Goal: Task Accomplishment & Management: Use online tool/utility

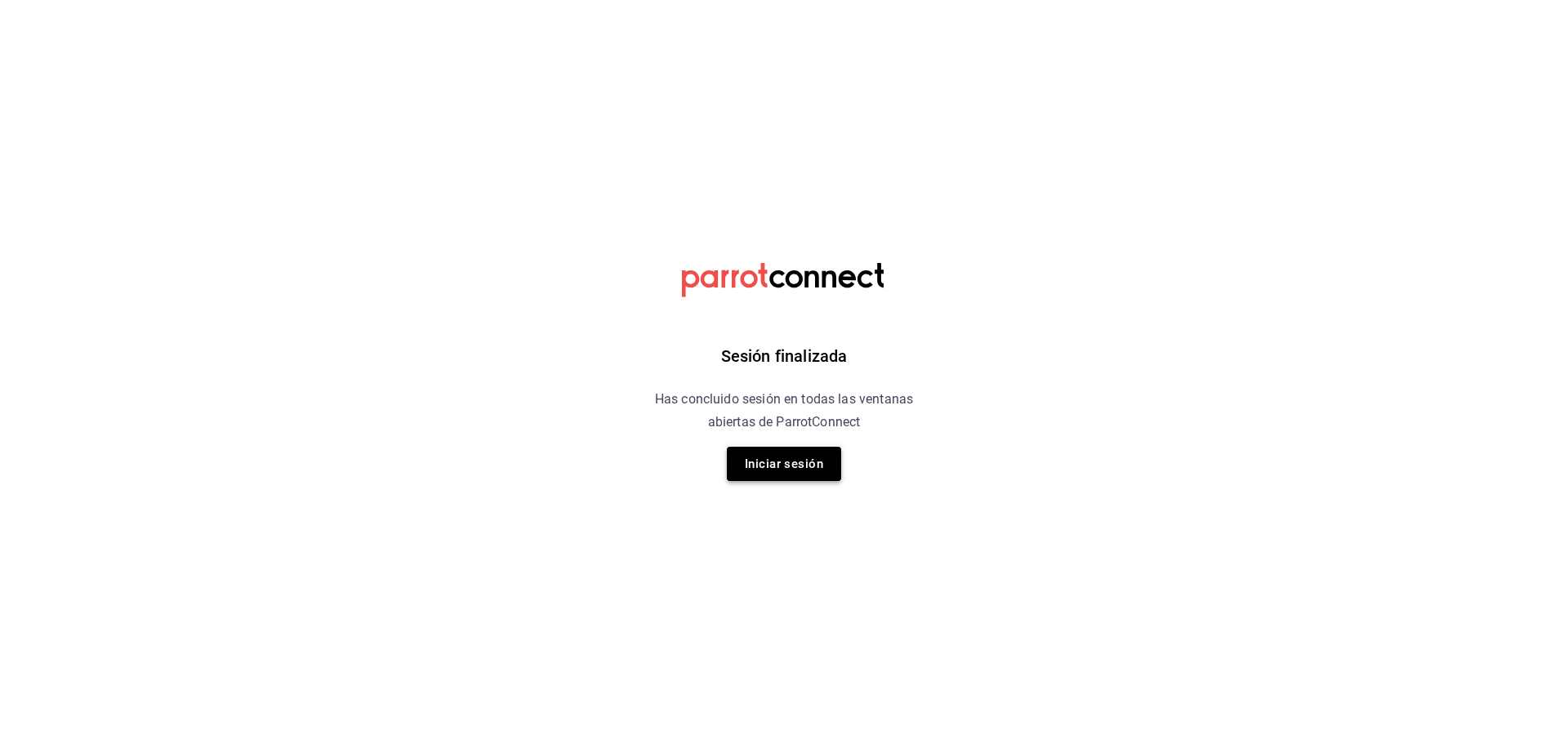
click at [786, 469] on button "Iniciar sesión" at bounding box center [784, 463] width 114 height 34
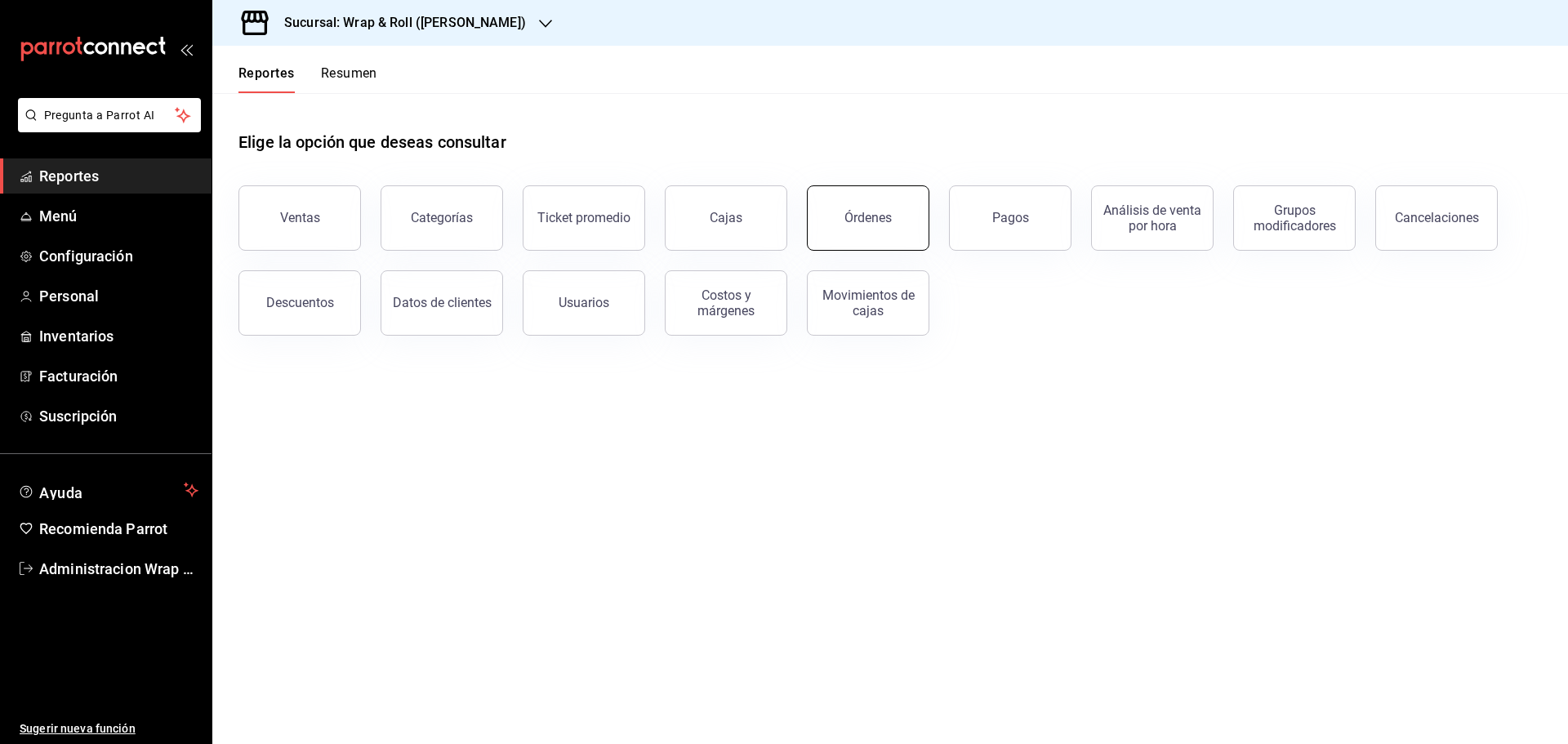
click at [861, 212] on div "Órdenes" at bounding box center [869, 218] width 48 height 15
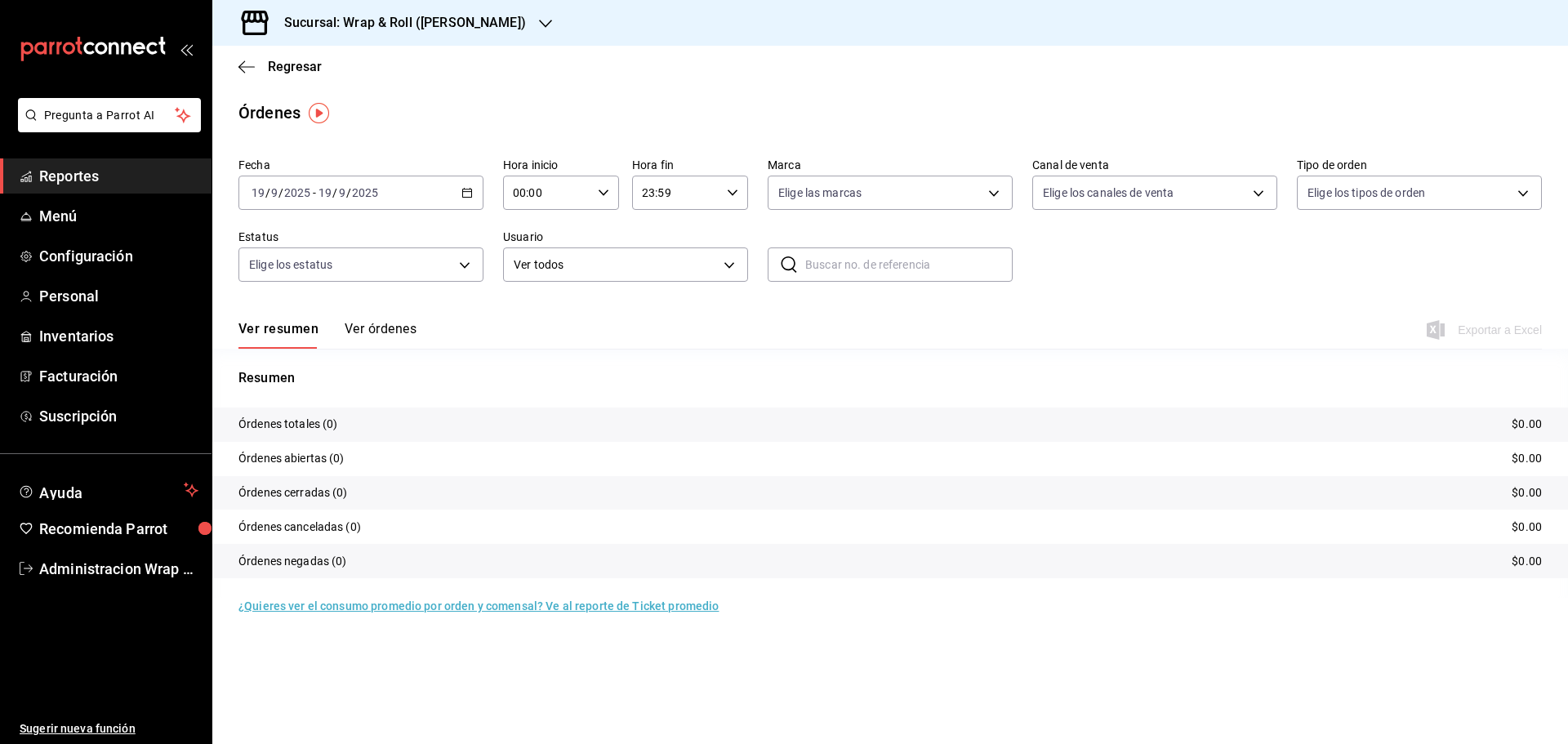
click at [539, 20] on icon "button" at bounding box center [545, 24] width 13 height 9
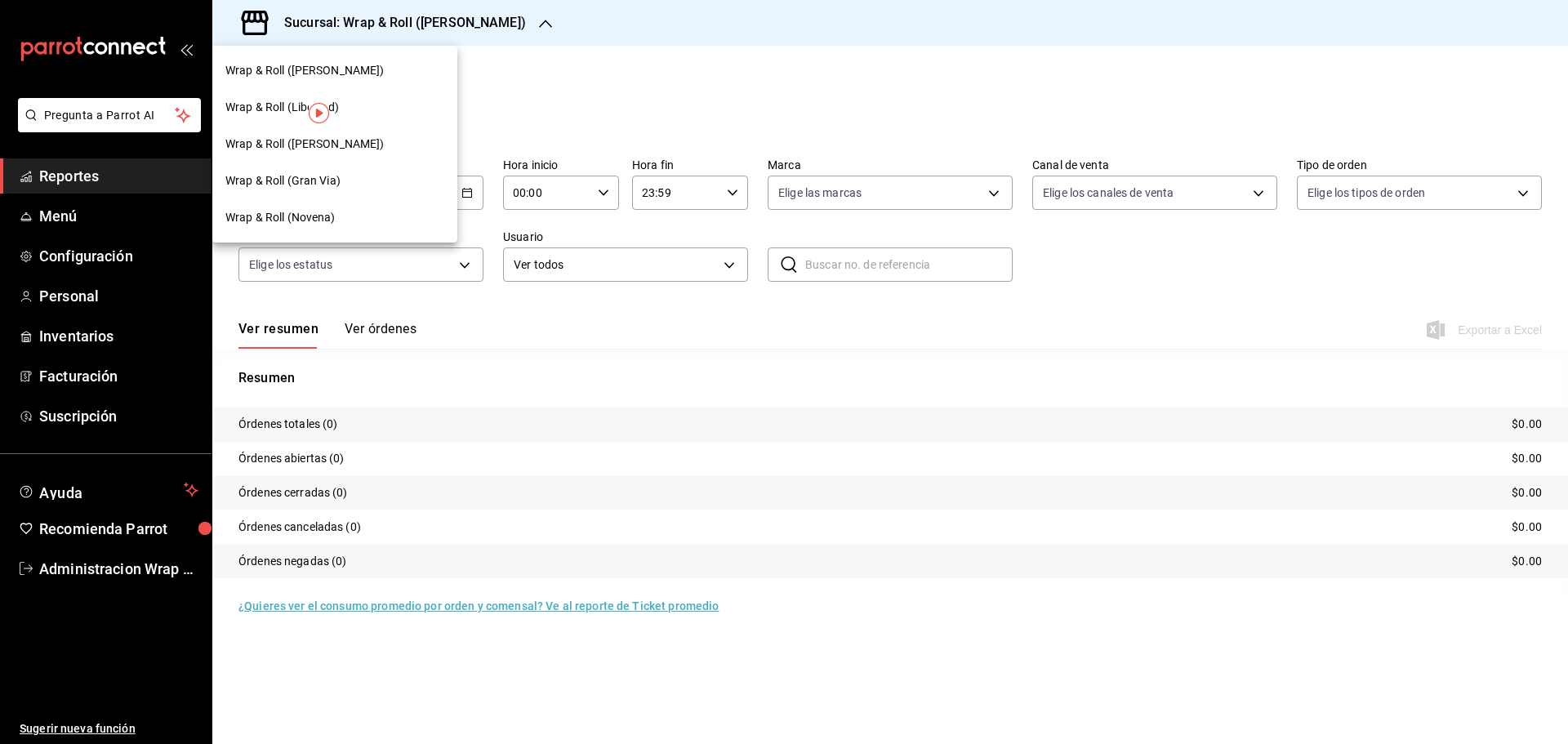
click at [334, 220] on span "Wrap & Roll (Novena)" at bounding box center [281, 218] width 111 height 17
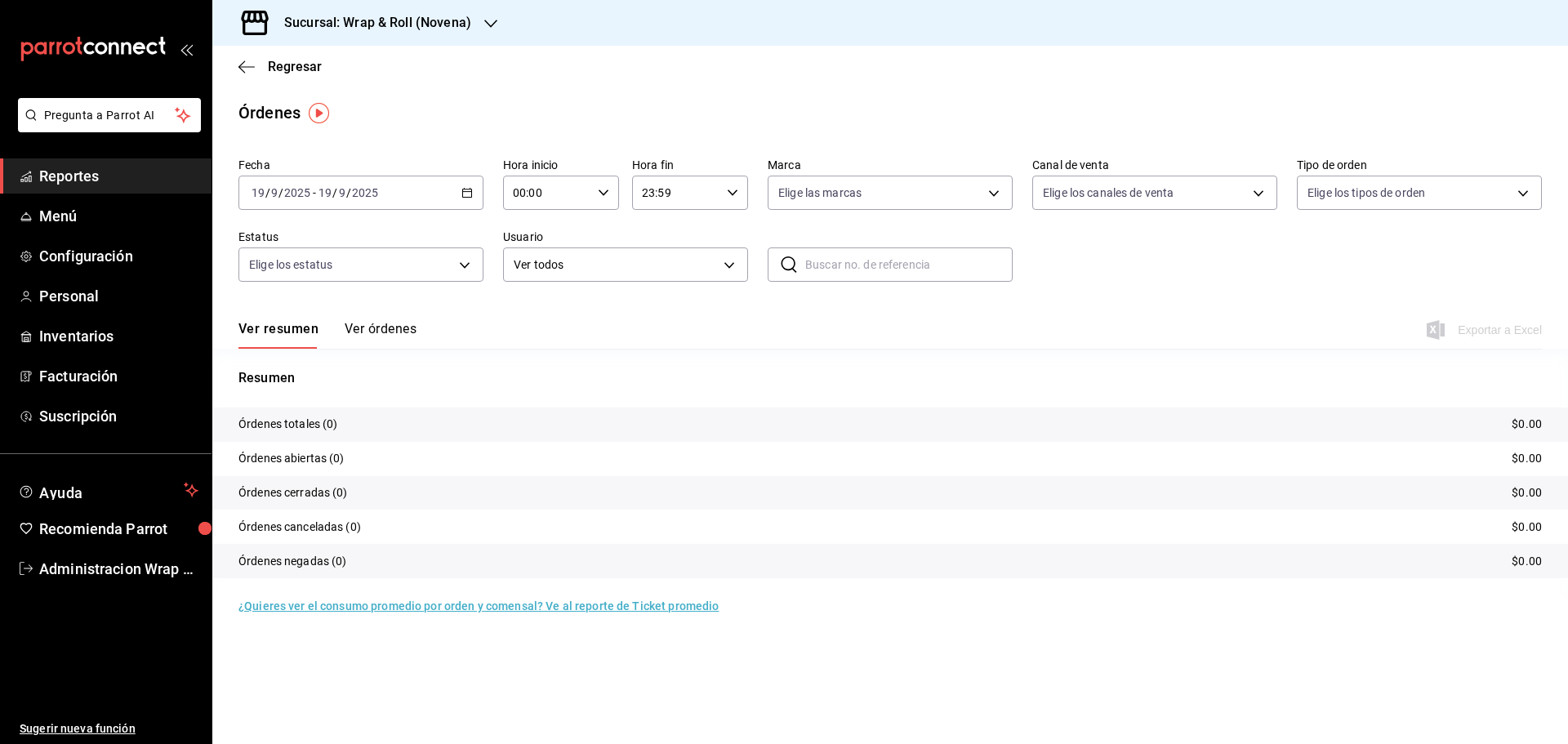
click at [466, 193] on icon "button" at bounding box center [466, 192] width 11 height 11
click at [319, 284] on span "Ayer" at bounding box center [316, 279] width 127 height 17
click at [1525, 328] on span "Exportar a Excel" at bounding box center [1486, 329] width 112 height 20
click at [487, 25] on icon "button" at bounding box center [490, 24] width 13 height 9
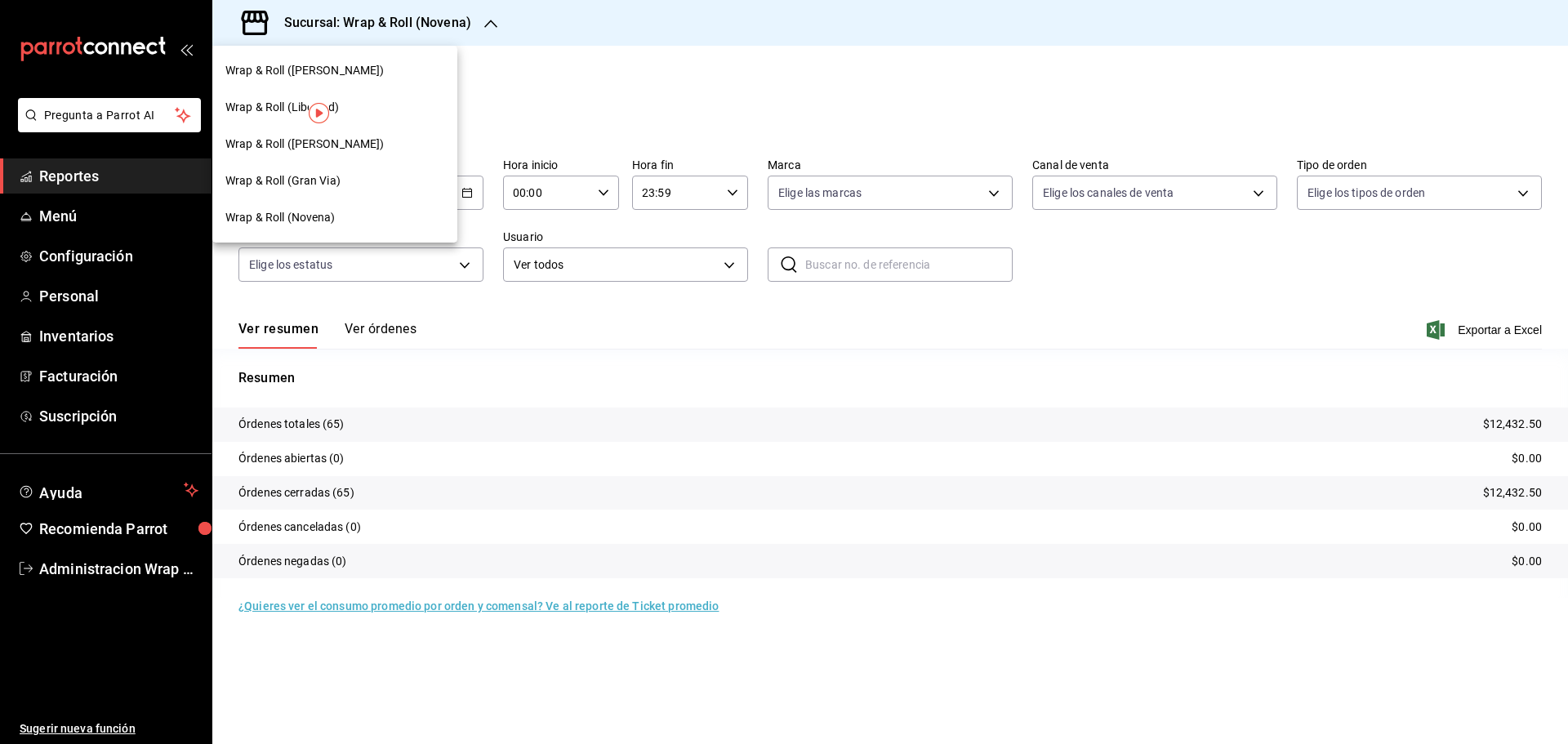
click at [355, 143] on span "Wrap & Roll ([PERSON_NAME])" at bounding box center [305, 144] width 159 height 17
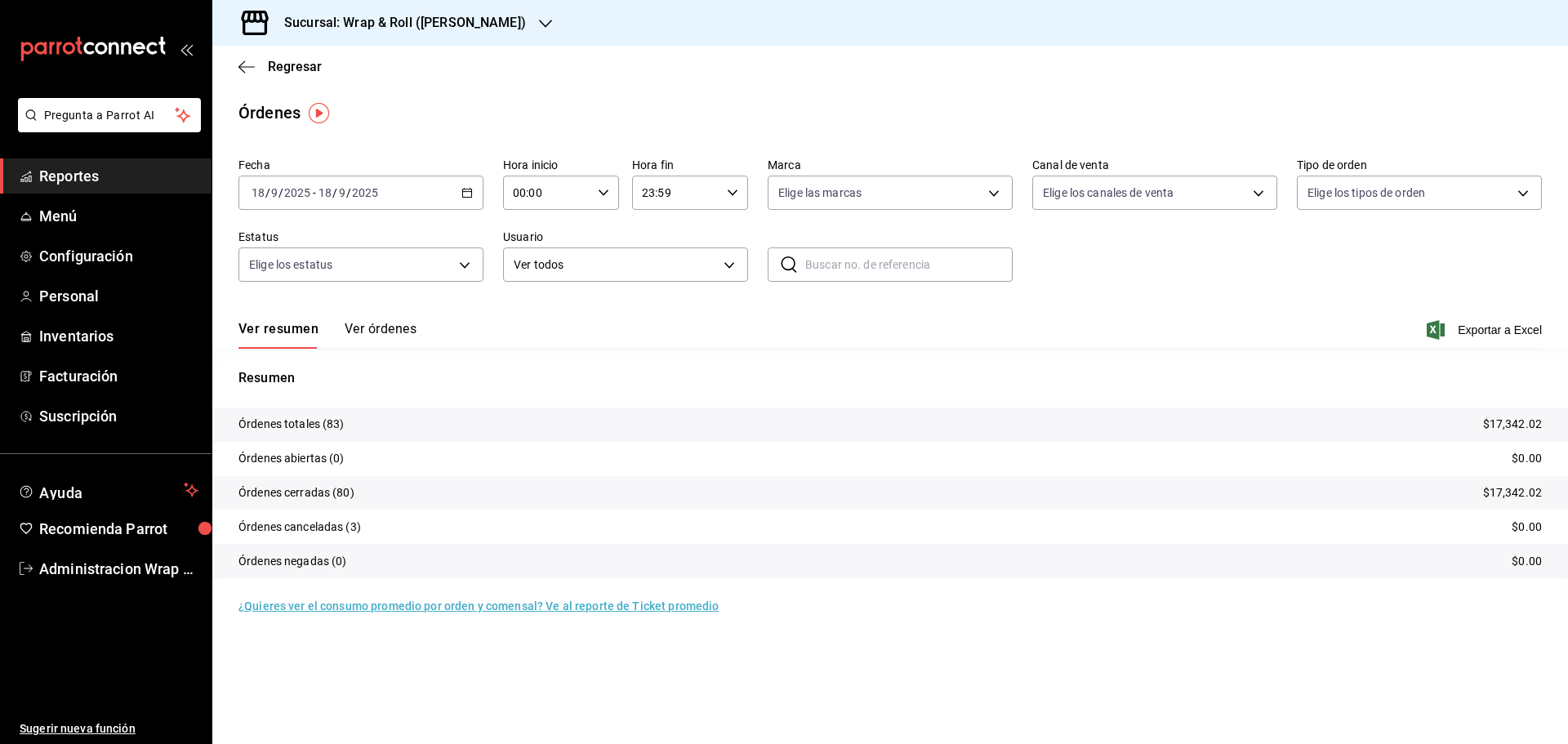
drag, startPoint x: 1520, startPoint y: 329, endPoint x: 1426, endPoint y: 300, distance: 98.4
click at [1520, 329] on span "Exportar a Excel" at bounding box center [1486, 329] width 112 height 20
click at [539, 18] on icon "button" at bounding box center [545, 23] width 13 height 13
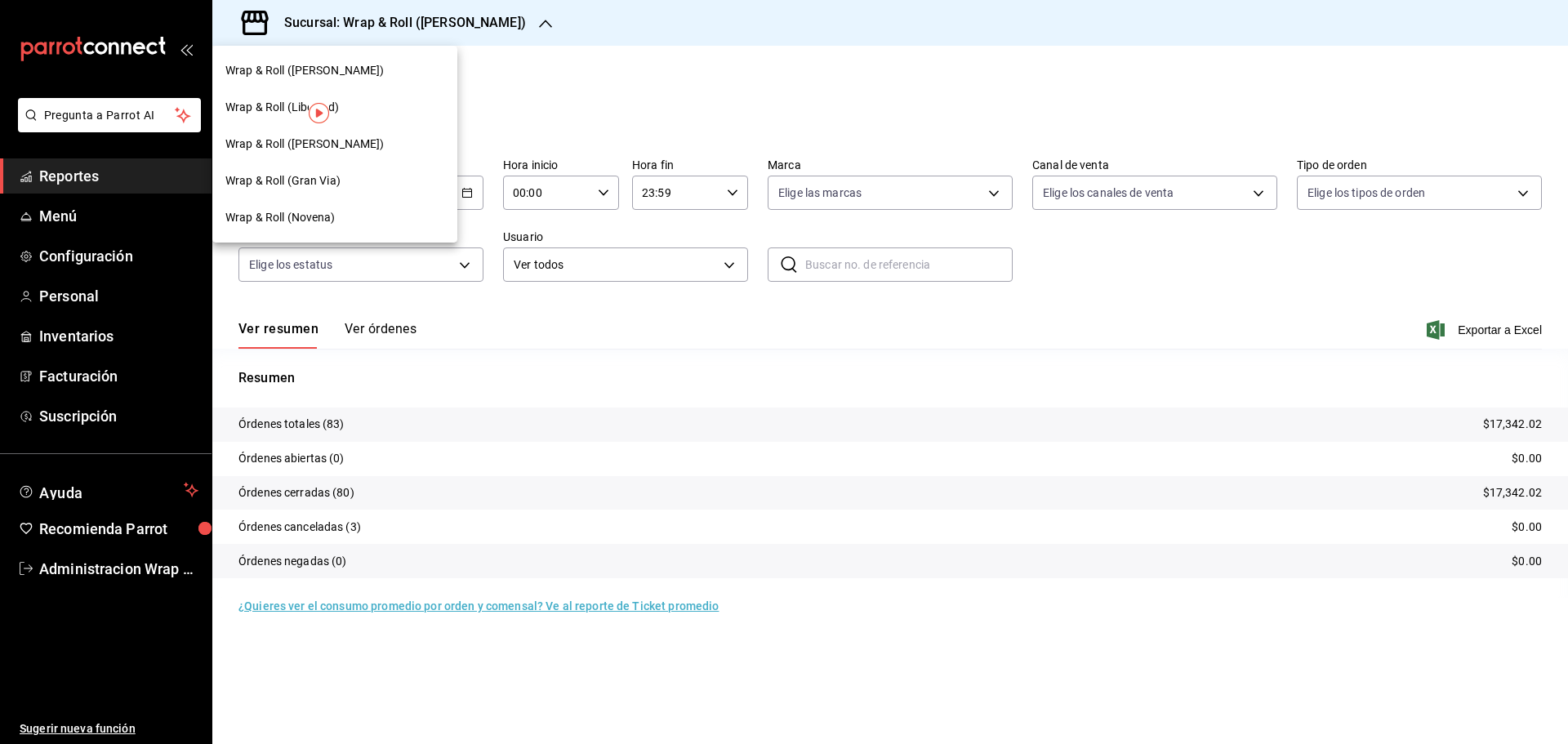
click at [316, 184] on span "Wrap & Roll (Gran Via)" at bounding box center [282, 181] width 115 height 17
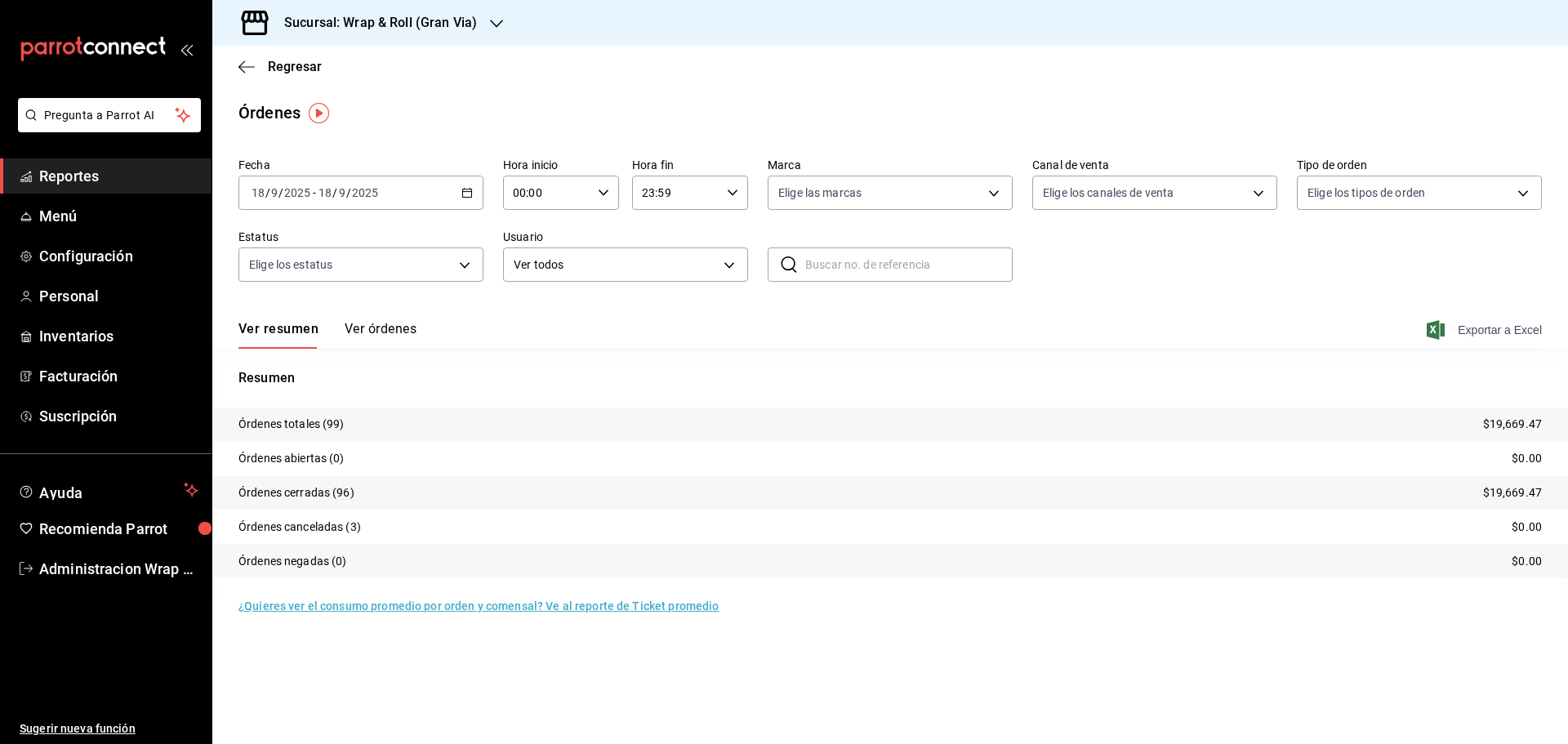
click at [1502, 333] on span "Exportar a Excel" at bounding box center [1486, 329] width 112 height 20
click at [498, 26] on icon "button" at bounding box center [496, 23] width 13 height 13
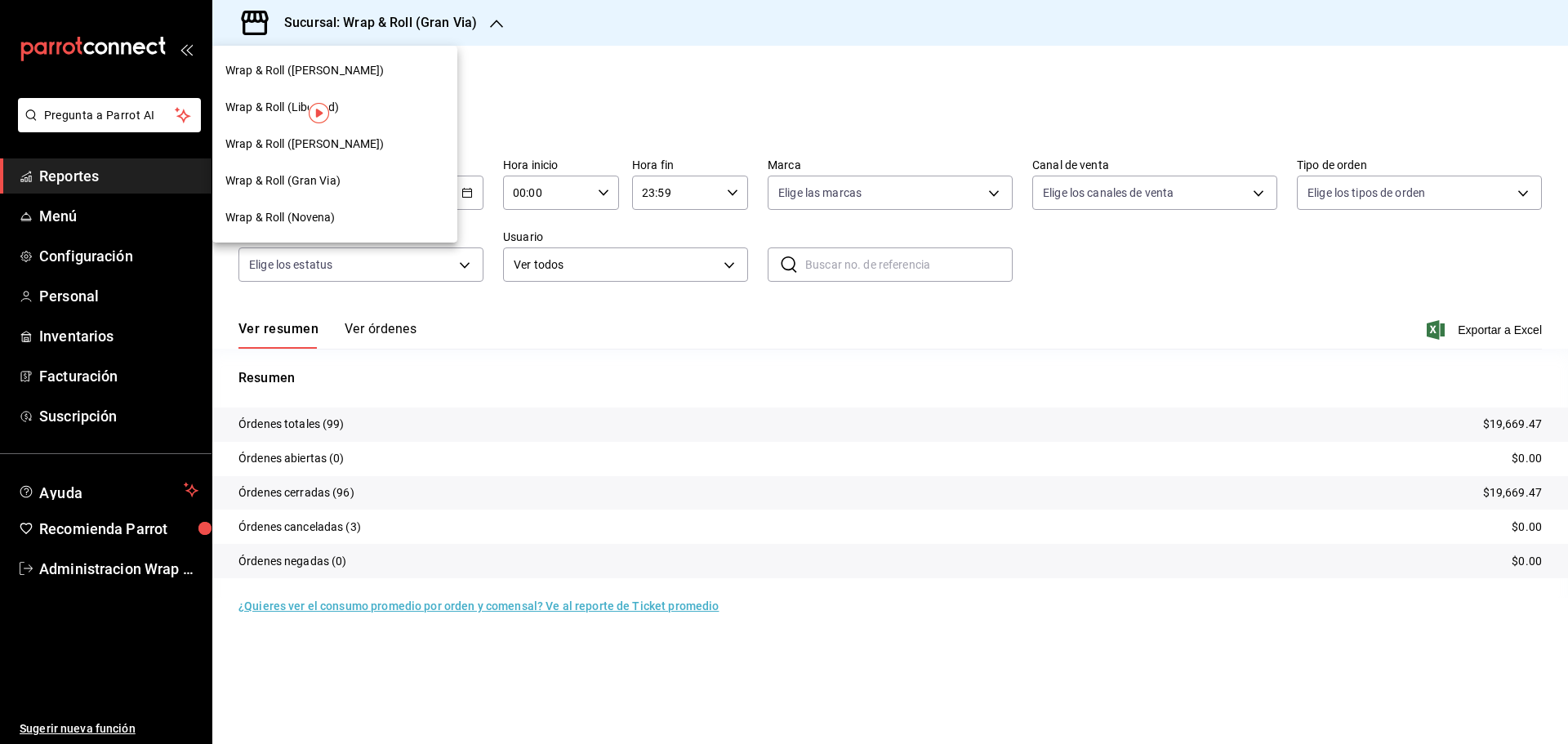
click at [346, 80] on div "Wrap & Roll ([PERSON_NAME])" at bounding box center [335, 70] width 245 height 37
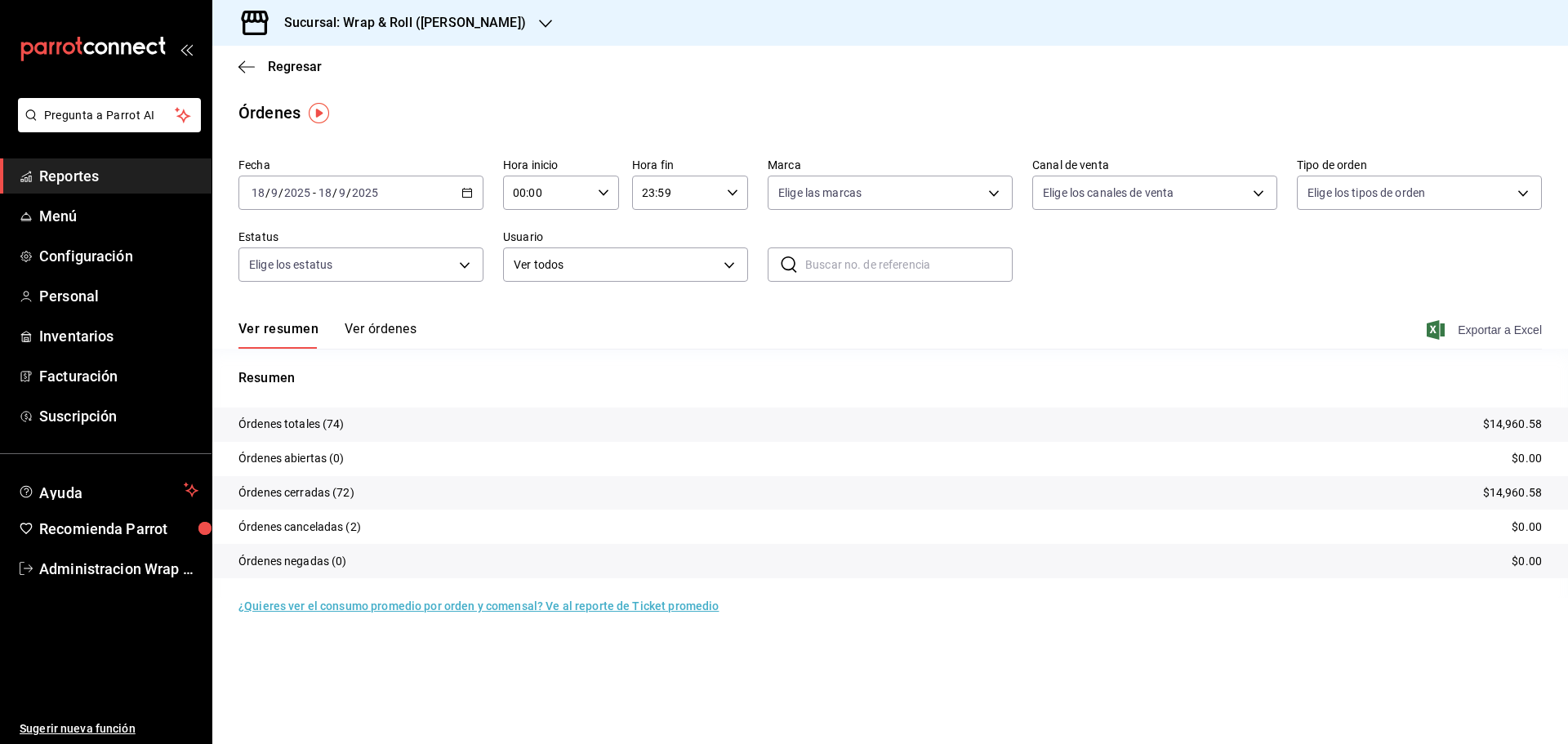
click at [1520, 332] on span "Exportar a Excel" at bounding box center [1486, 329] width 112 height 20
